Goal: Information Seeking & Learning: Learn about a topic

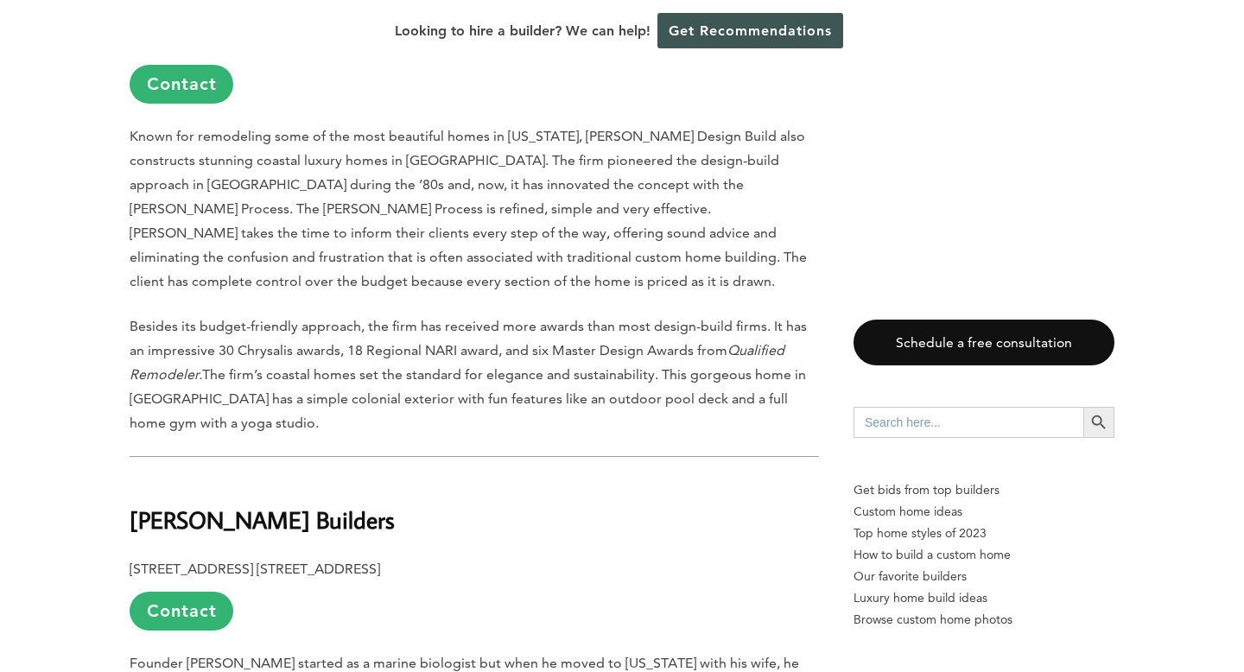
scroll to position [1372, 0]
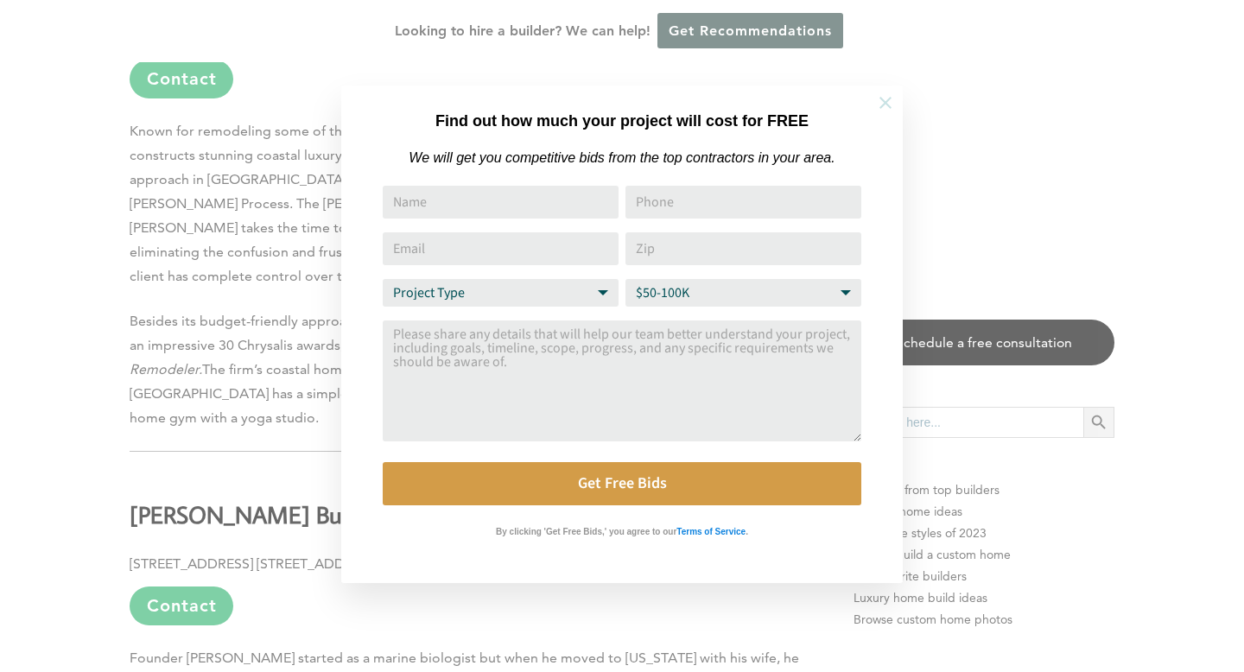
click at [893, 98] on icon at bounding box center [885, 102] width 19 height 19
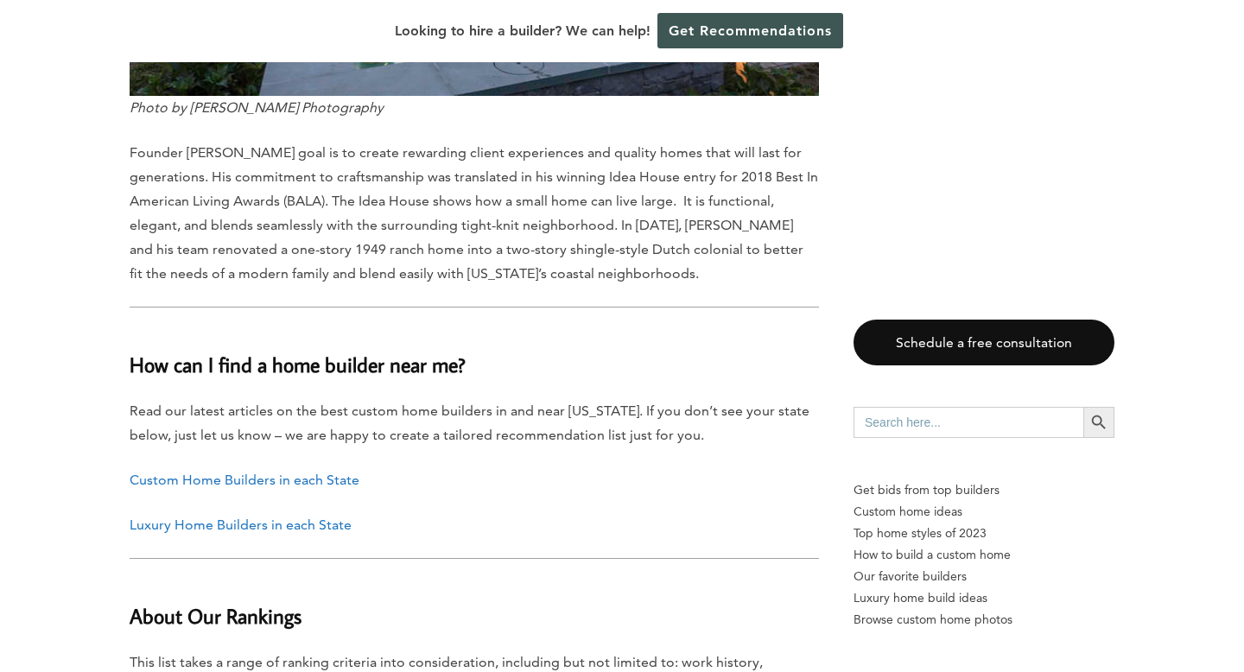
scroll to position [8445, 0]
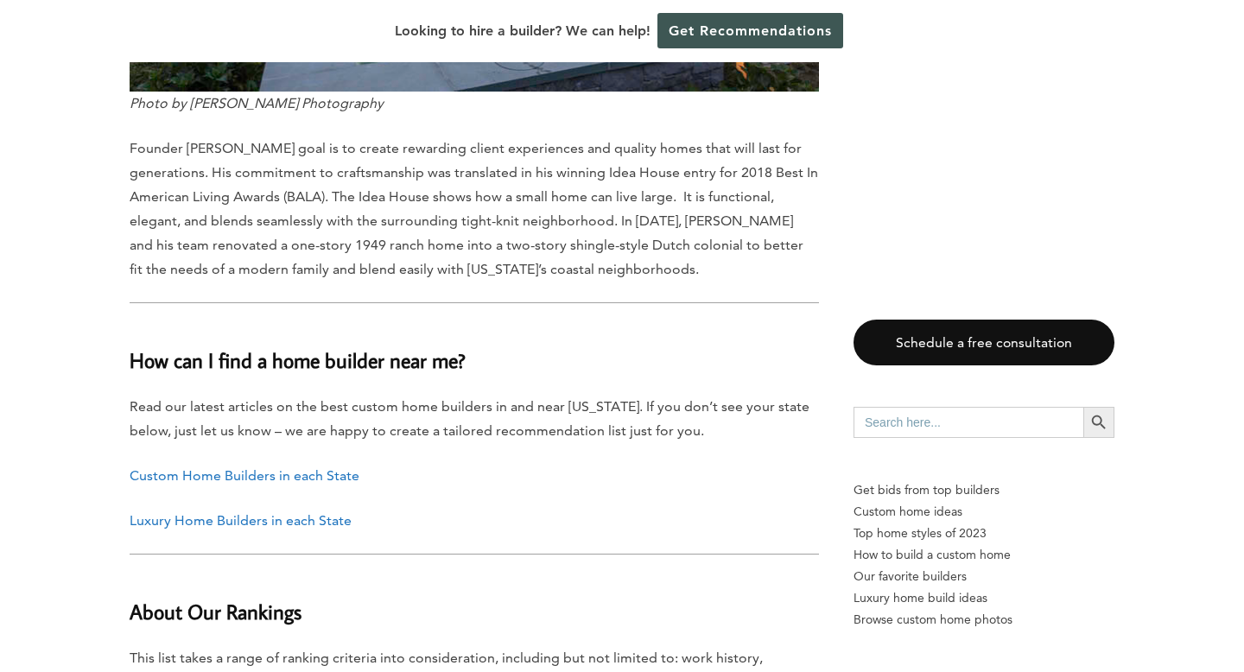
click at [193, 467] on link "Custom Home Builders in each State" at bounding box center [245, 475] width 230 height 16
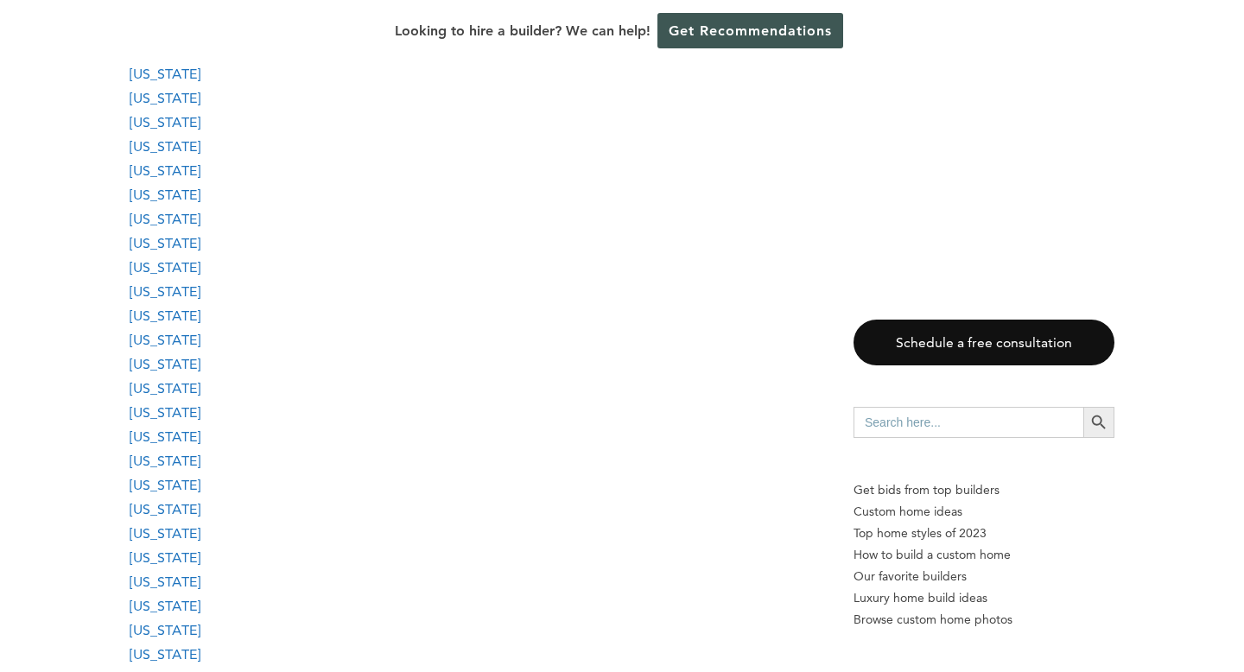
scroll to position [1583, 0]
click at [196, 535] on link "[US_STATE]" at bounding box center [165, 531] width 71 height 16
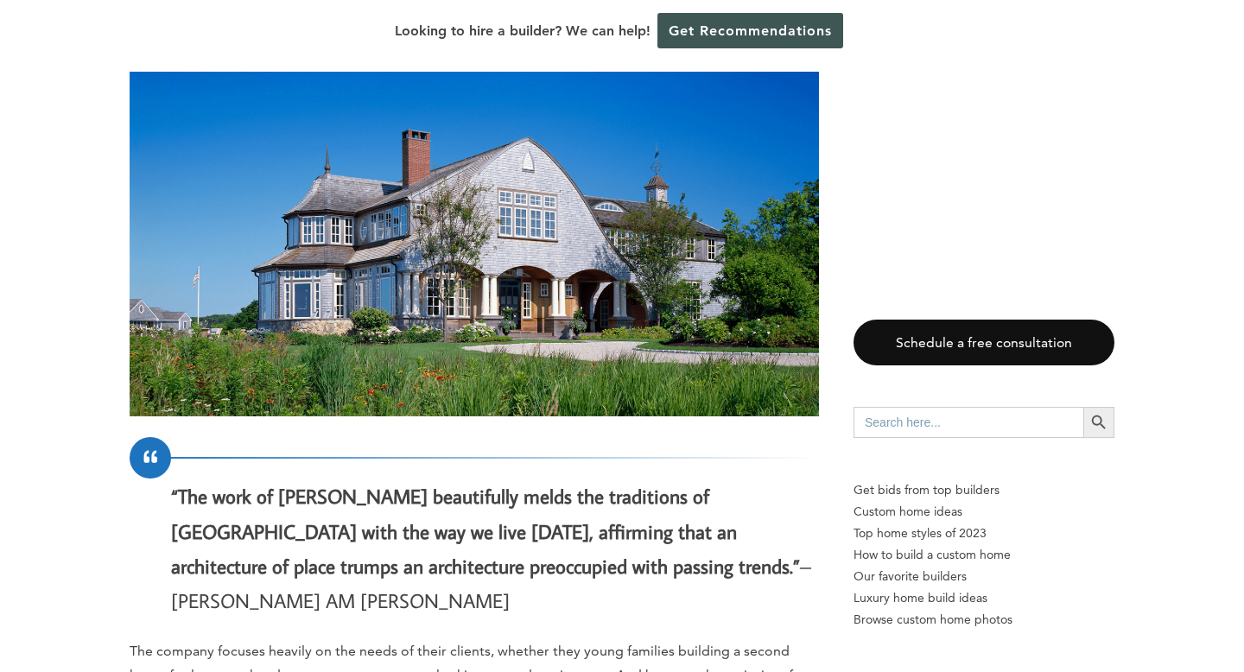
scroll to position [26966, 0]
